Goal: Information Seeking & Learning: Learn about a topic

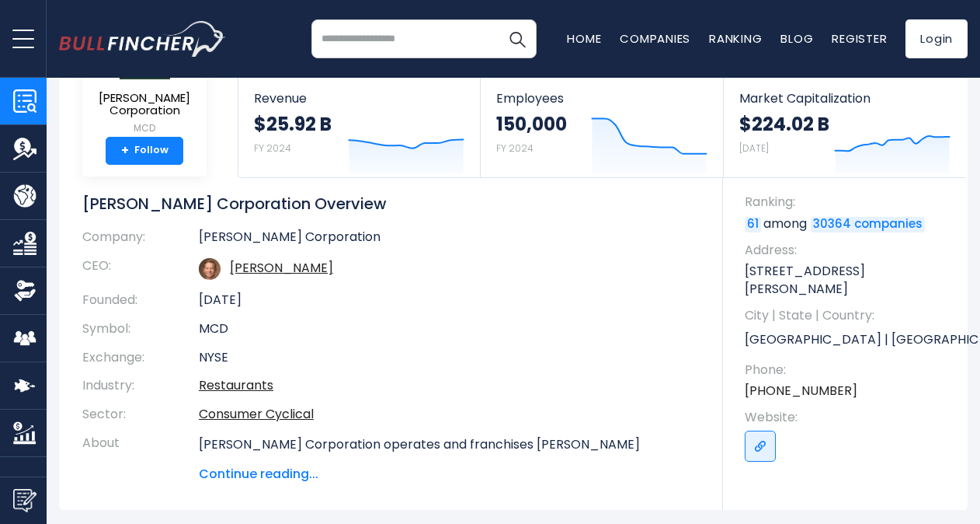
scroll to position [91, 0]
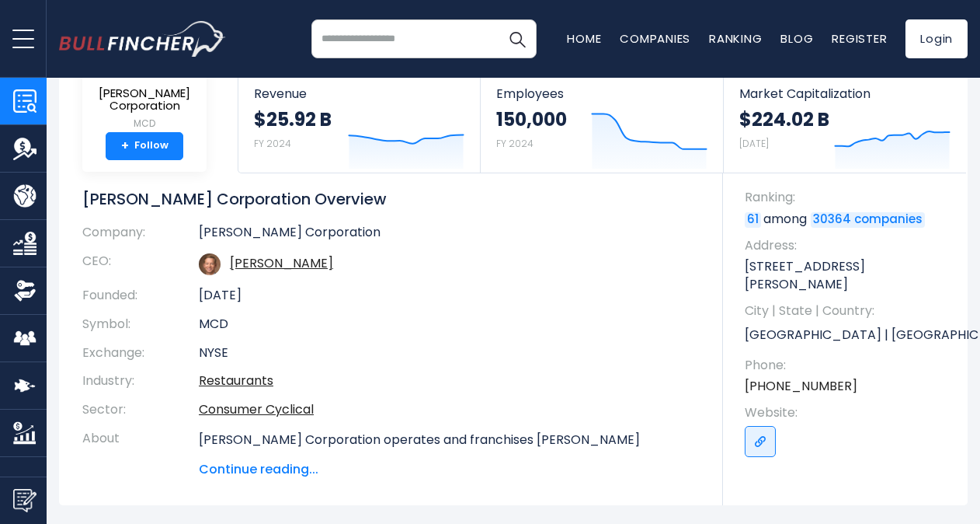
click at [284, 466] on span "Continue reading..." at bounding box center [449, 469] width 501 height 19
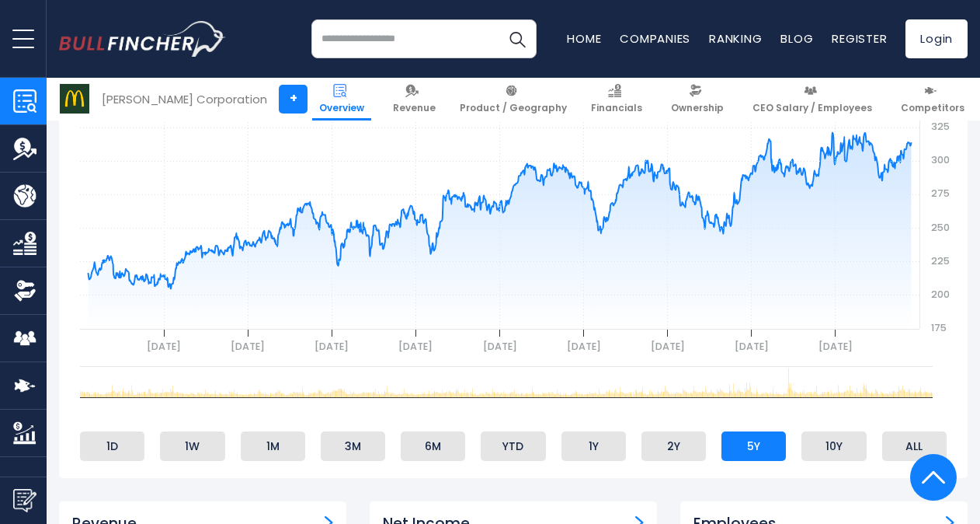
scroll to position [802, 0]
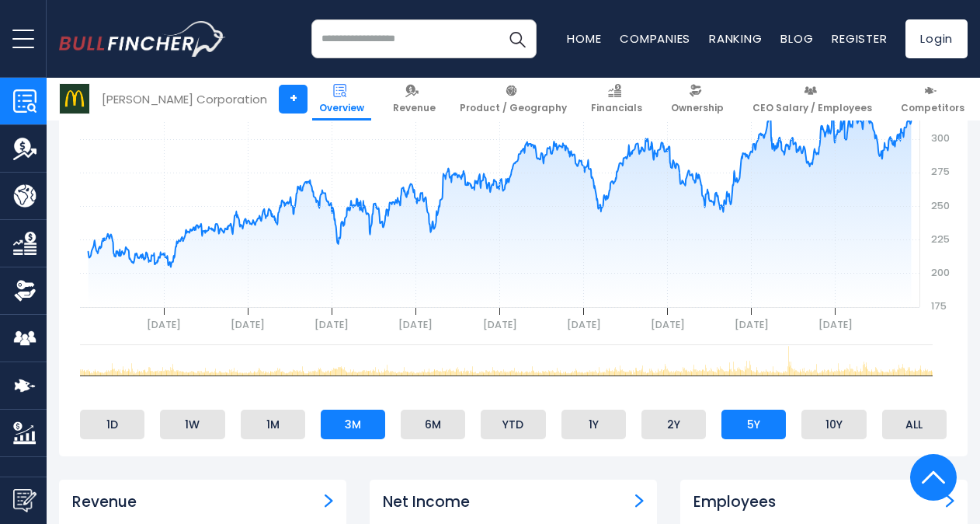
click at [348, 430] on li "3M" at bounding box center [353, 424] width 64 height 30
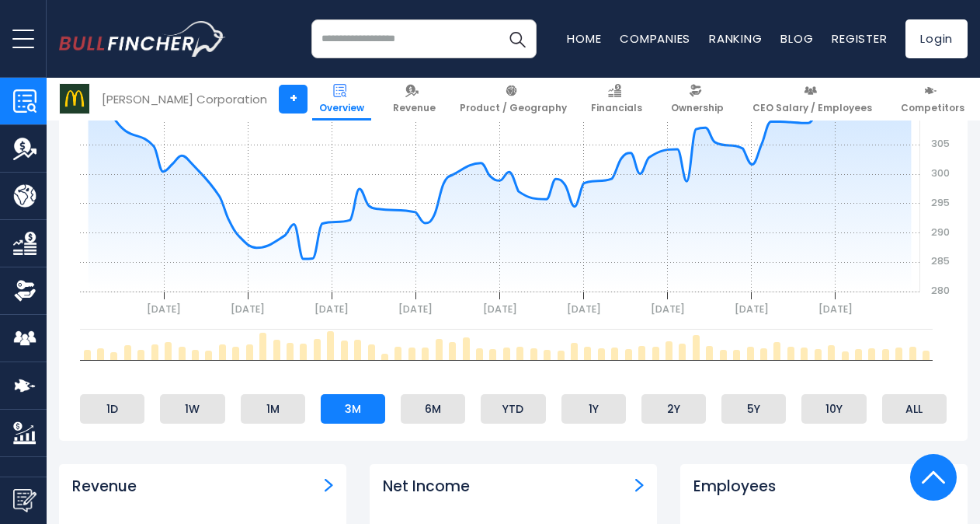
scroll to position [822, 0]
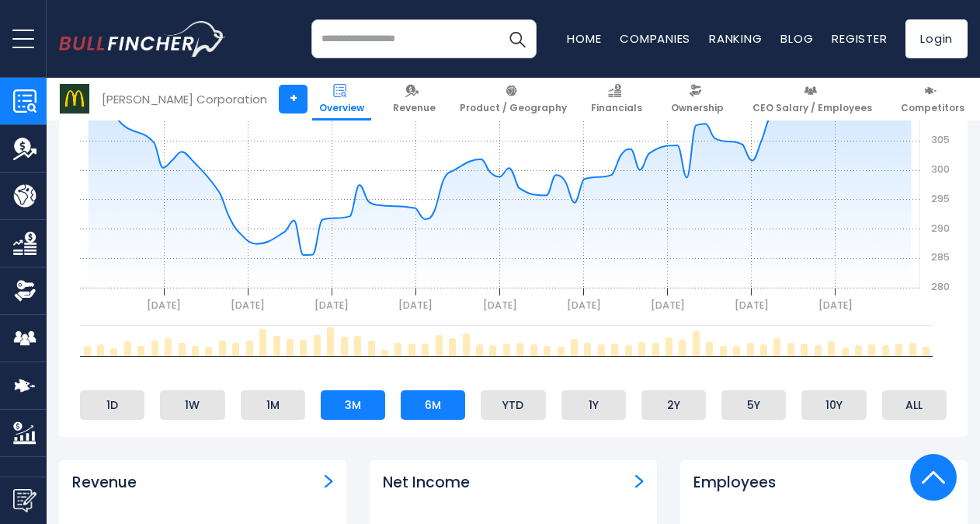
click at [428, 409] on li "6M" at bounding box center [433, 405] width 64 height 30
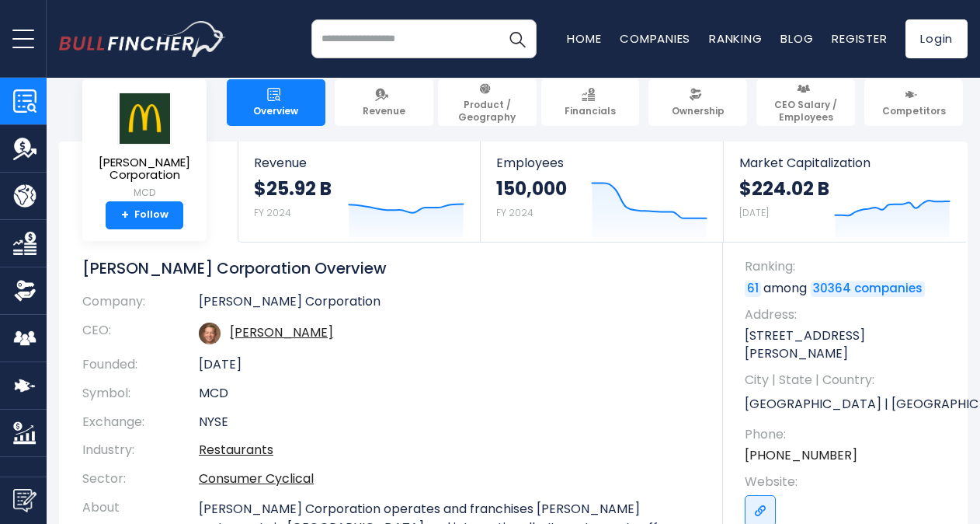
scroll to position [0, 0]
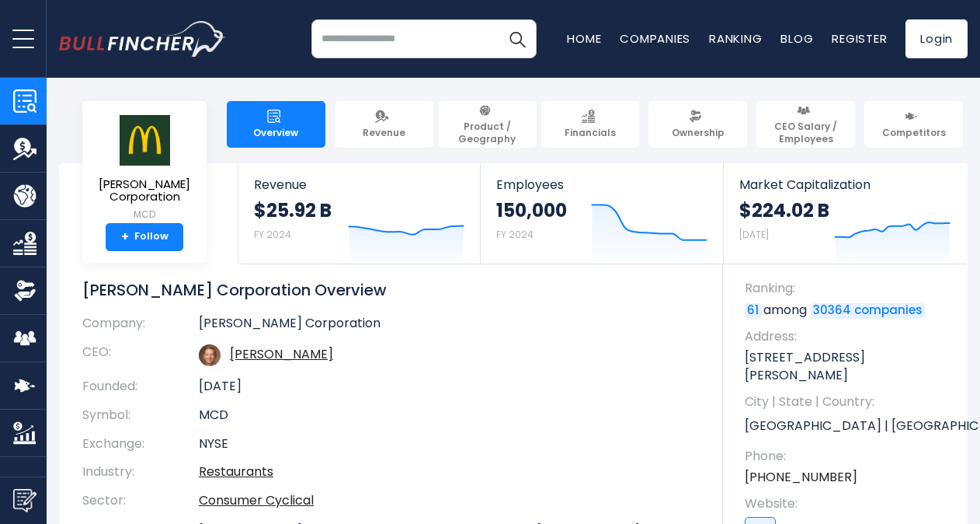
click at [415, 314] on div "[PERSON_NAME] Corporation Overview Company: [PERSON_NAME] Corporation CEO: [PER…" at bounding box center [402, 489] width 641 height 419
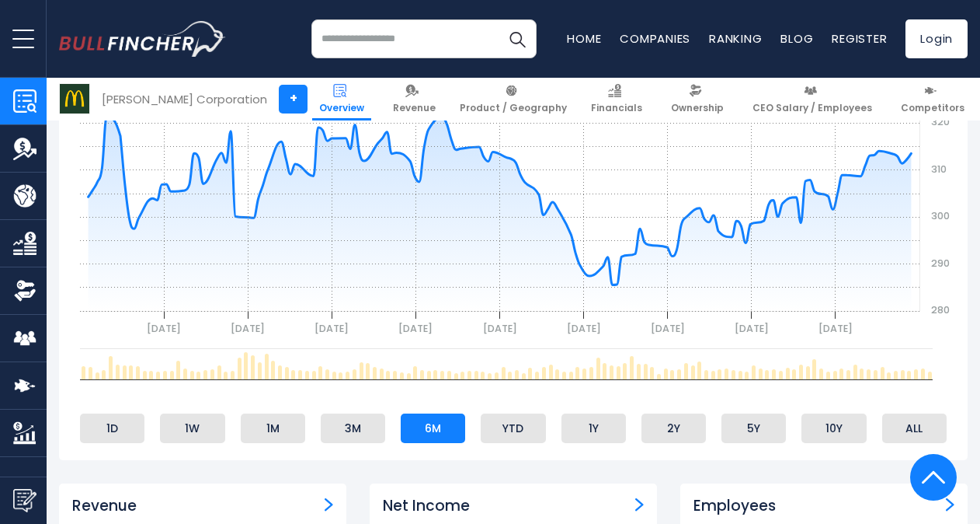
scroll to position [799, 0]
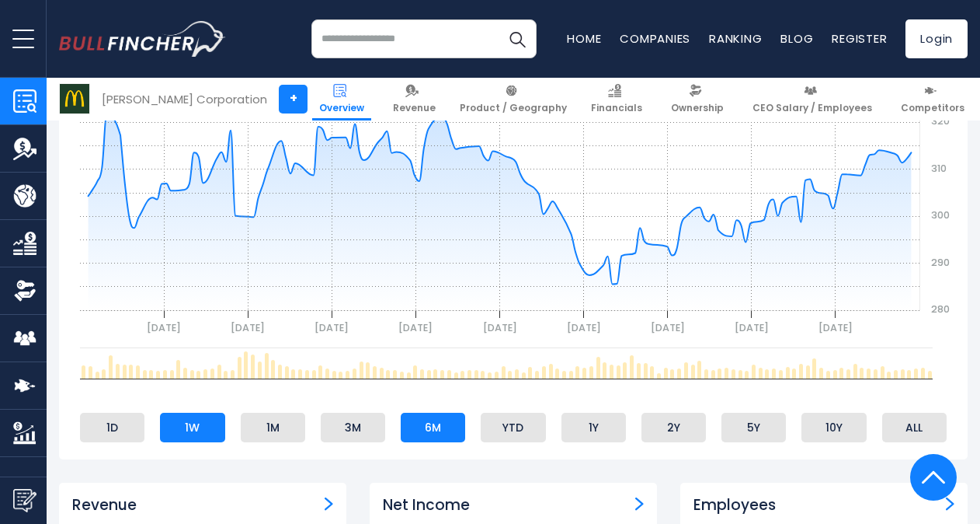
click at [188, 437] on li "1W" at bounding box center [192, 427] width 64 height 30
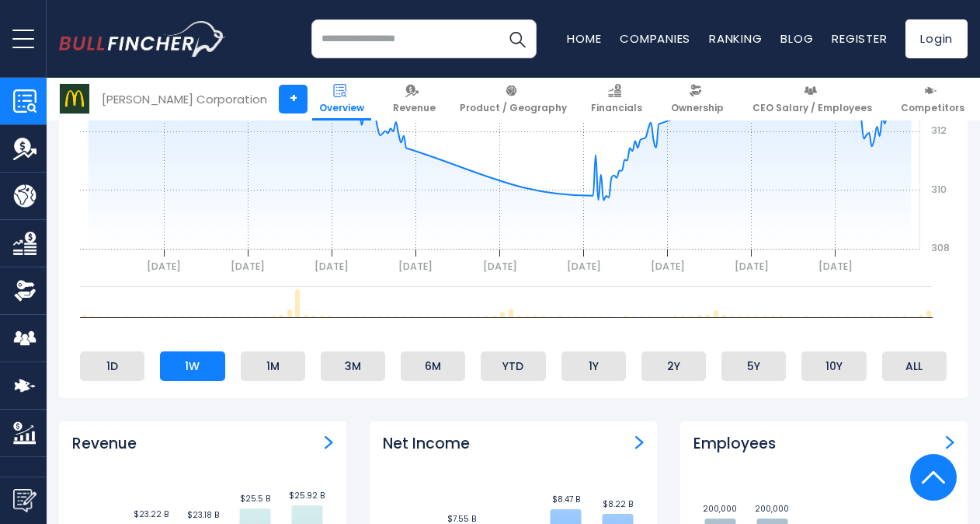
scroll to position [865, 0]
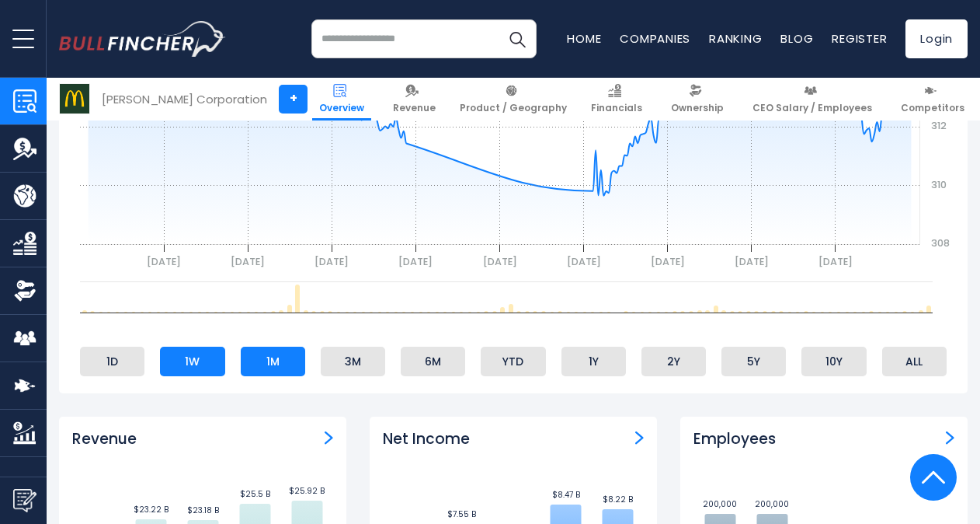
click at [281, 367] on li "1M" at bounding box center [273, 361] width 64 height 30
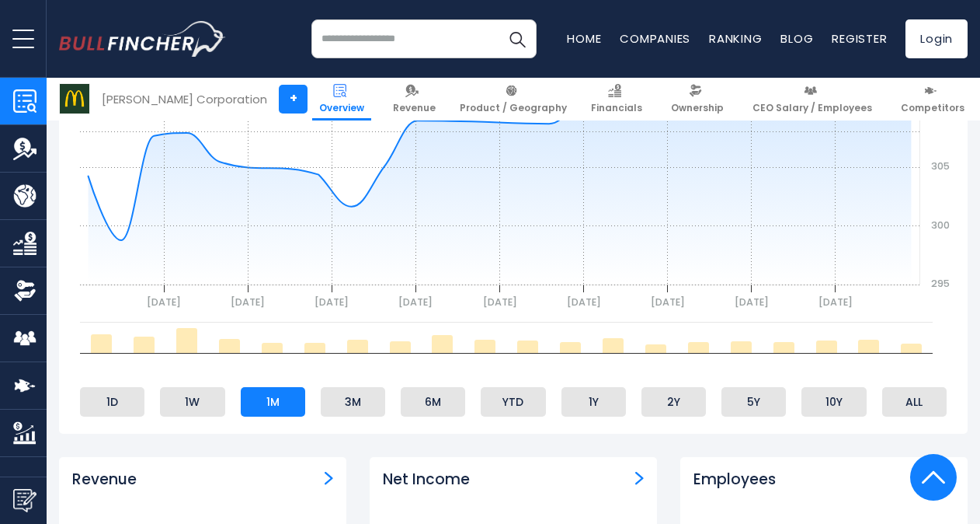
scroll to position [824, 0]
click at [362, 404] on li "3M" at bounding box center [353, 403] width 64 height 30
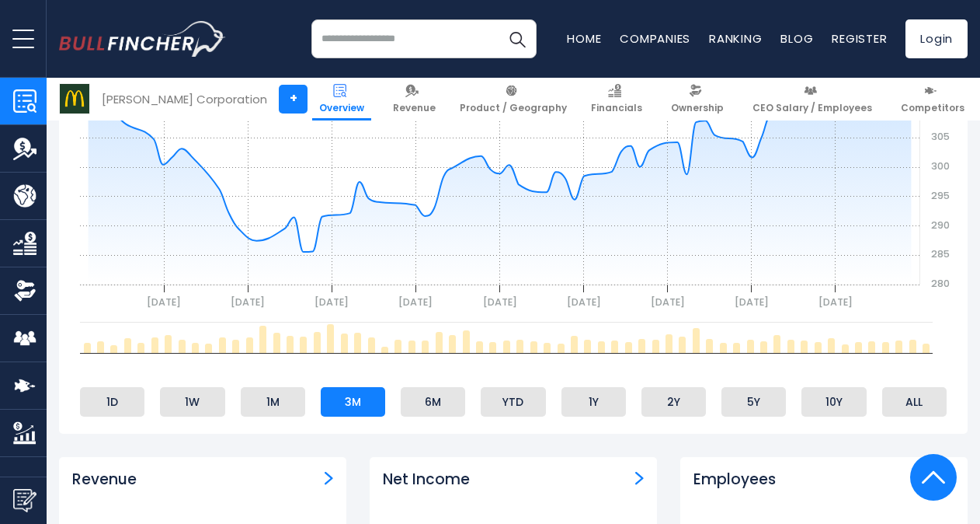
scroll to position [826, 0]
click at [687, 402] on li "2Y" at bounding box center [674, 401] width 64 height 30
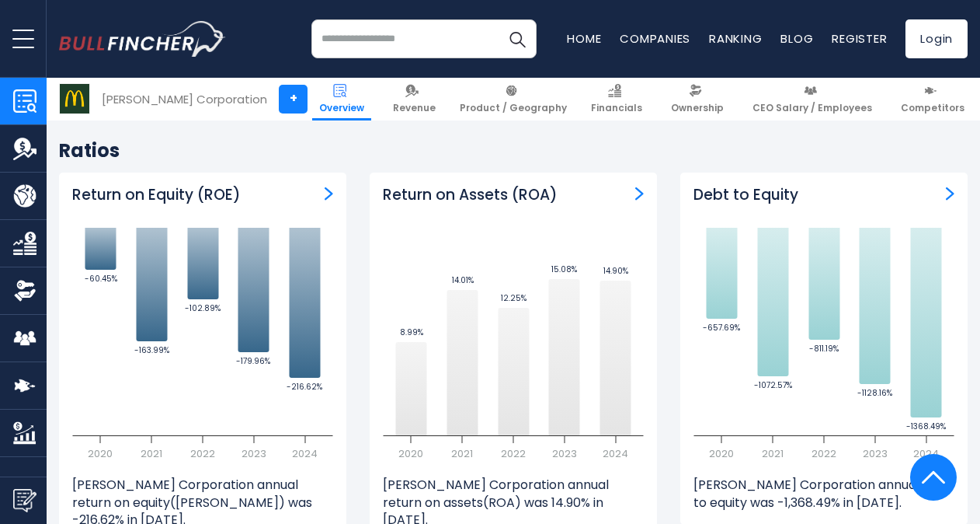
scroll to position [3163, 0]
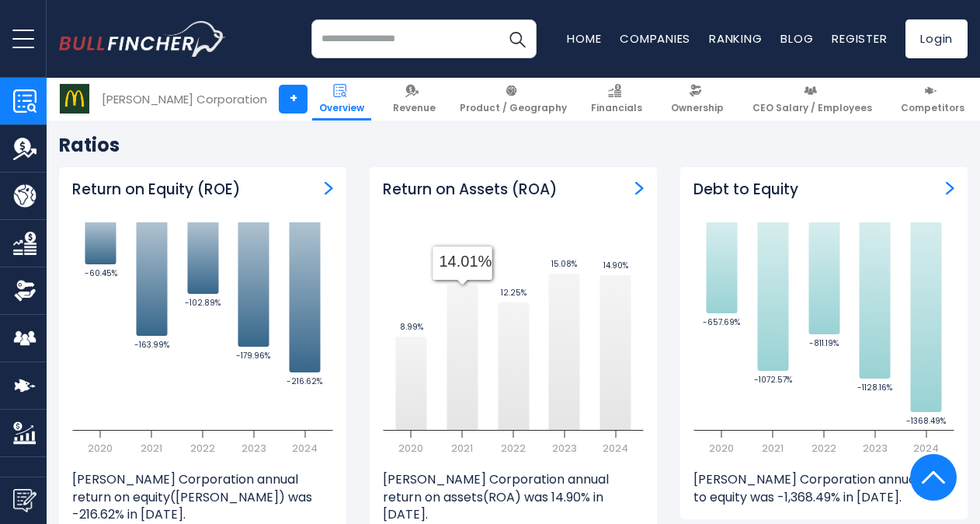
click at [448, 335] on icon at bounding box center [462, 356] width 31 height 145
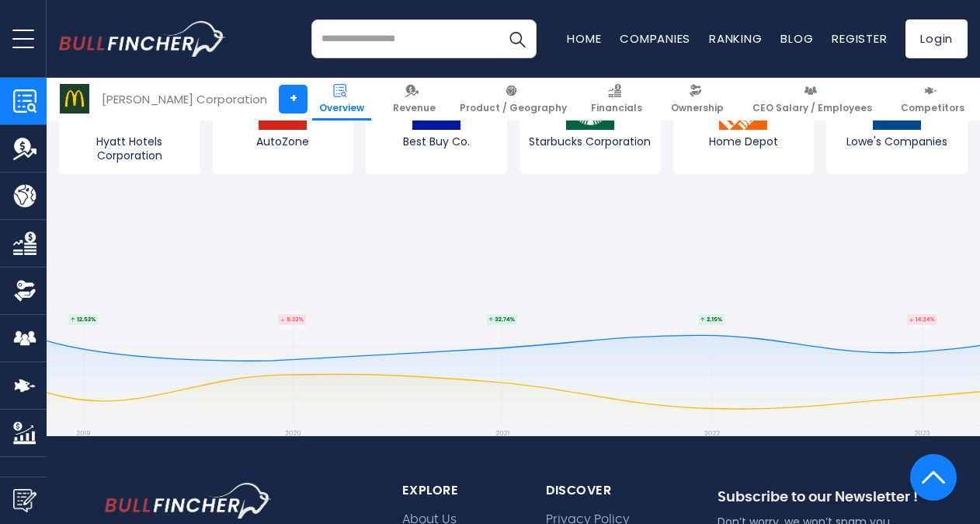
scroll to position [6063, 0]
